Goal: Task Accomplishment & Management: Manage account settings

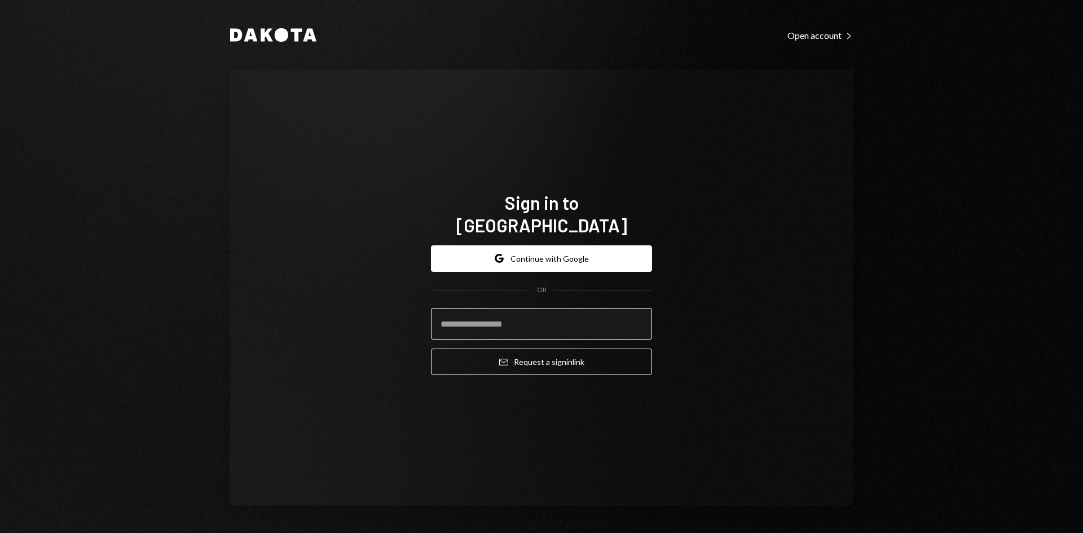
click at [549, 308] on input "email" at bounding box center [541, 324] width 221 height 32
click at [0, 532] on com-1password-button at bounding box center [0, 533] width 0 height 0
type input "**********"
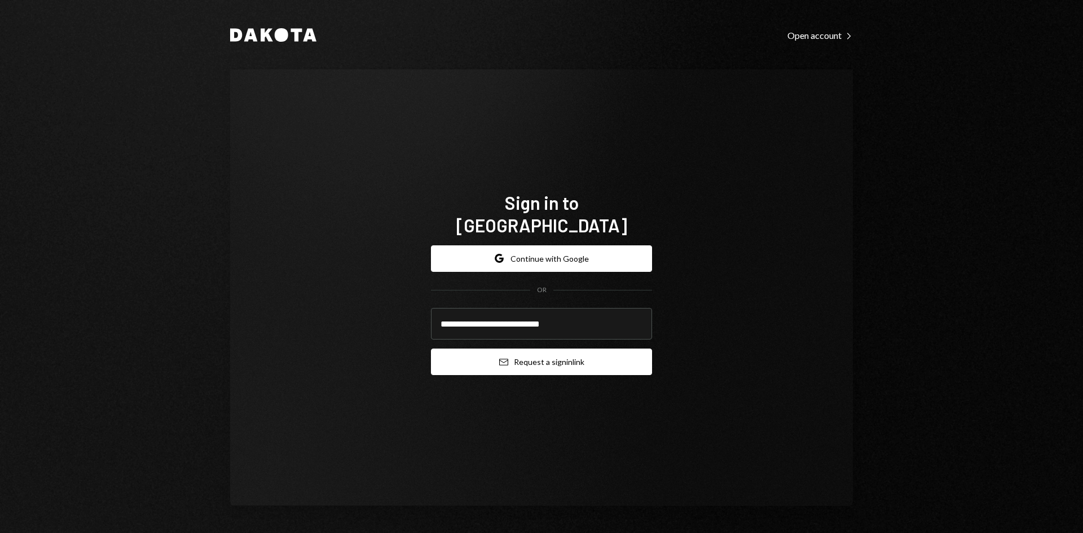
click at [616, 350] on button "Email Request a sign in link" at bounding box center [541, 362] width 221 height 27
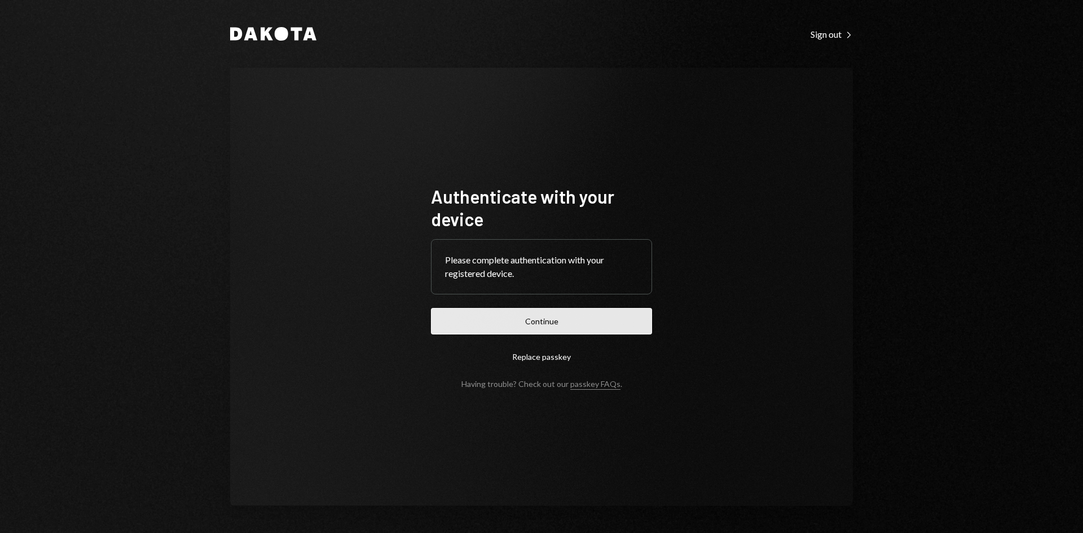
click at [557, 323] on button "Continue" at bounding box center [541, 321] width 221 height 27
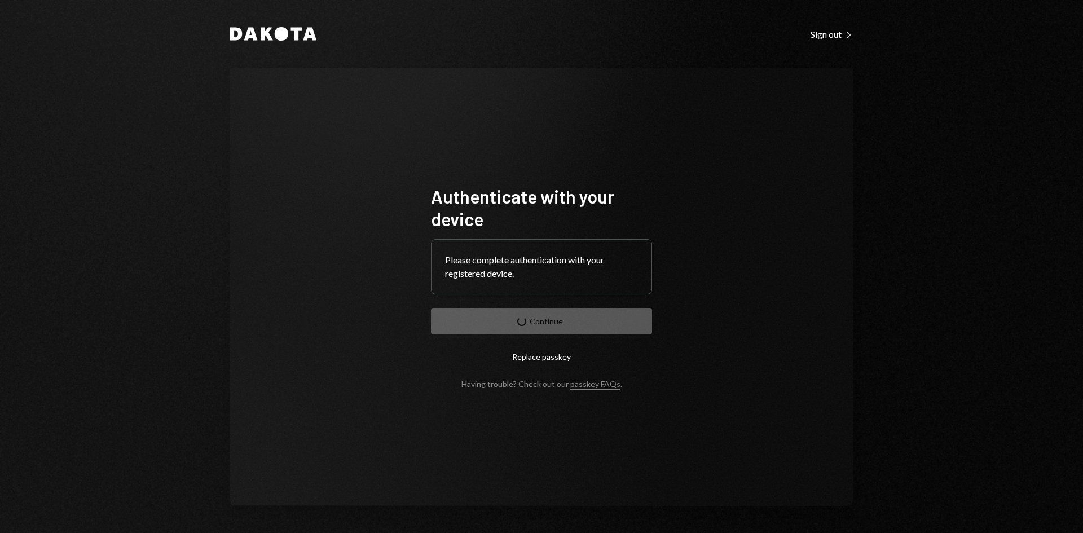
click at [886, 282] on div "Dakota Sign out Right Caret Authenticate with your device Please complete authe…" at bounding box center [541, 266] width 1083 height 533
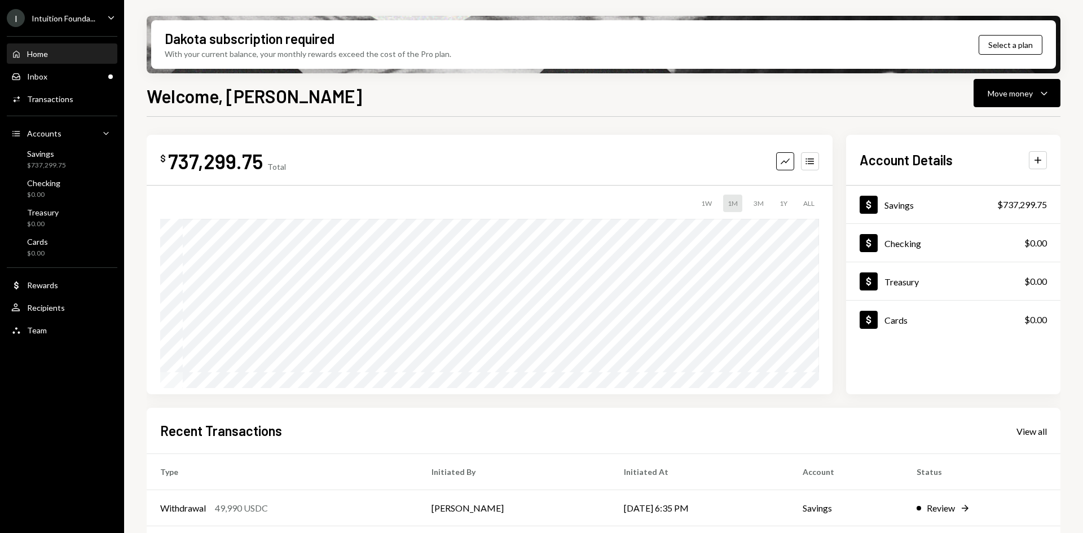
click at [110, 16] on icon "Caret Down" at bounding box center [111, 17] width 12 height 12
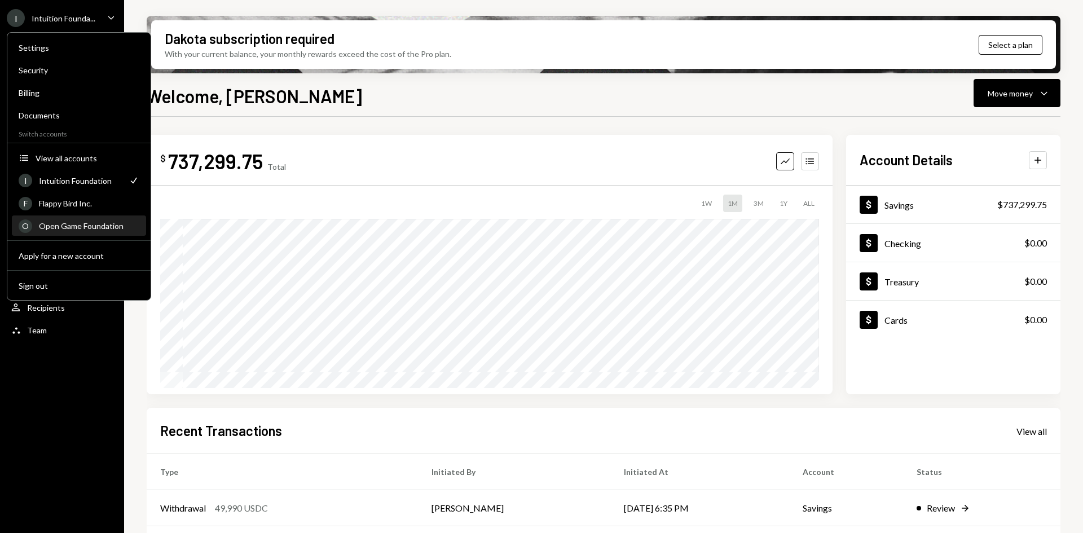
click at [80, 228] on div "Open Game Foundation" at bounding box center [89, 226] width 100 height 10
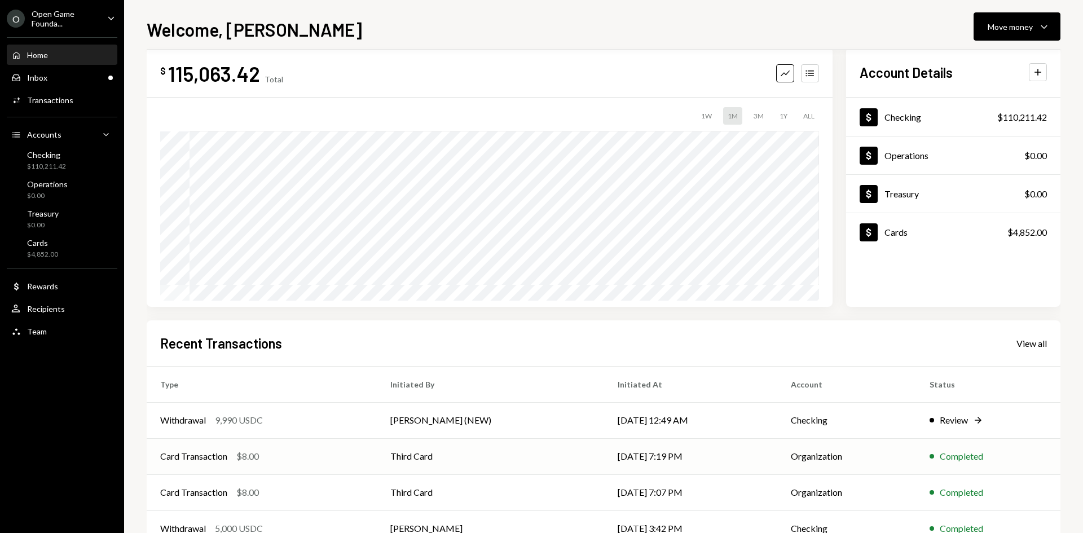
scroll to position [56, 0]
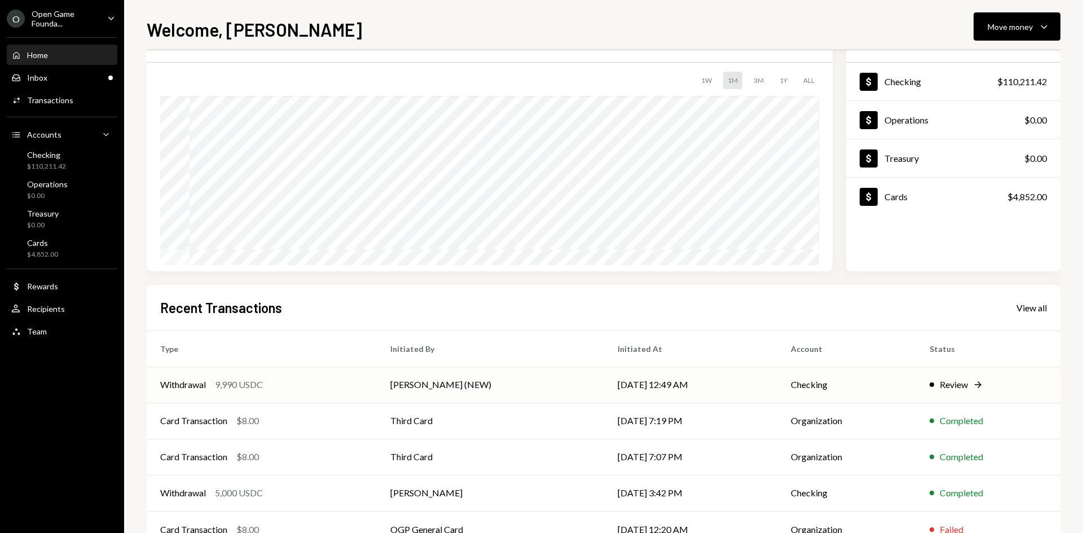
click at [462, 383] on td "[PERSON_NAME] (NEW)" at bounding box center [490, 385] width 227 height 36
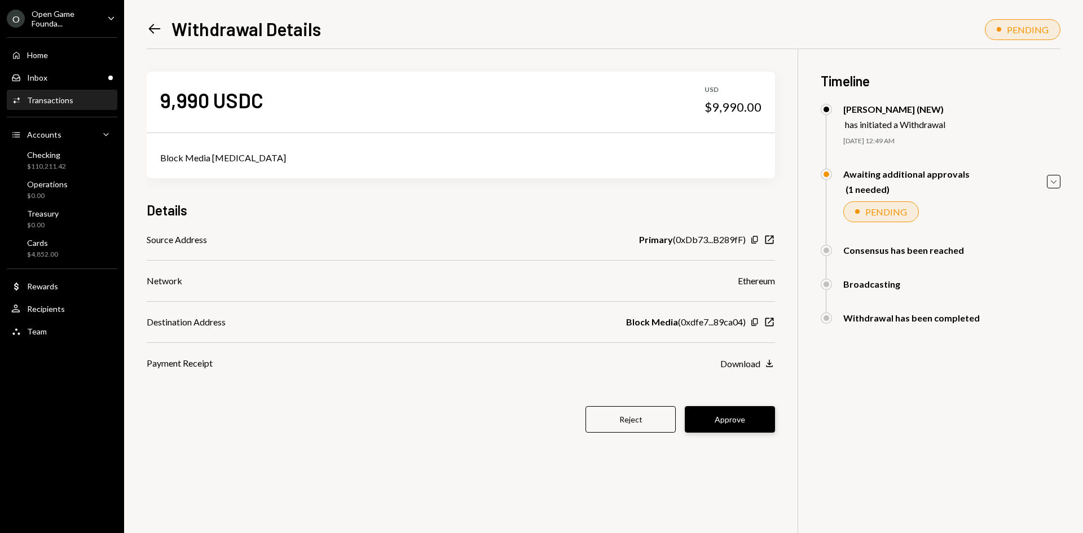
click at [748, 420] on button "Approve" at bounding box center [730, 419] width 90 height 27
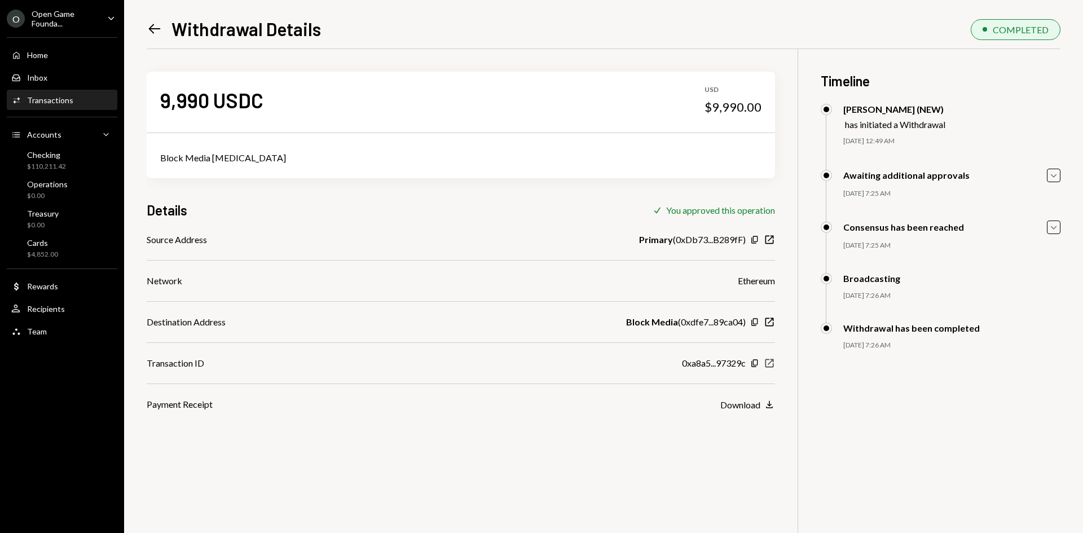
click at [769, 362] on icon "New Window" at bounding box center [769, 363] width 11 height 11
